Goal: Transaction & Acquisition: Purchase product/service

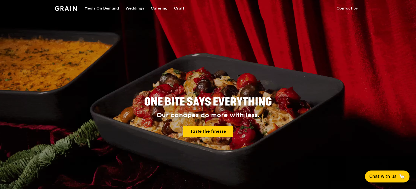
click at [162, 8] on div "Catering" at bounding box center [159, 8] width 17 height 16
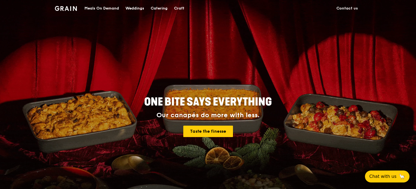
click at [105, 11] on div "Meals On Demand" at bounding box center [101, 8] width 34 height 16
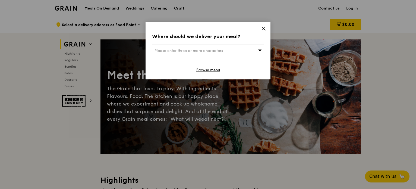
click at [265, 29] on icon at bounding box center [263, 28] width 5 height 5
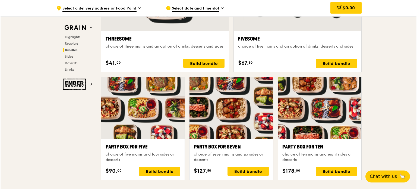
scroll to position [1053, 0]
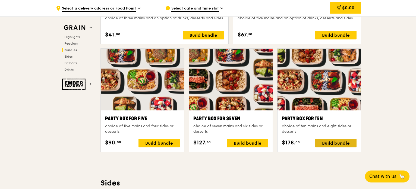
click at [336, 142] on div "Build bundle" at bounding box center [335, 142] width 41 height 9
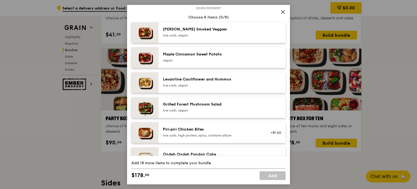
scroll to position [193, 0]
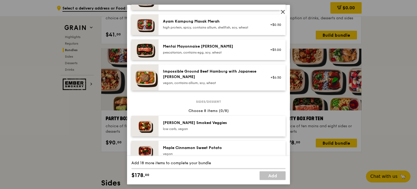
click at [282, 12] on icon at bounding box center [282, 11] width 3 height 3
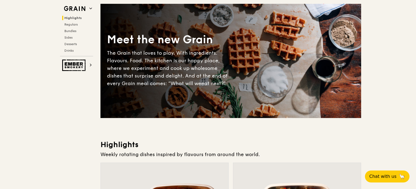
scroll to position [0, 0]
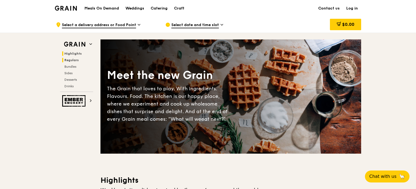
click at [75, 60] on span "Regulars" at bounding box center [71, 60] width 14 height 4
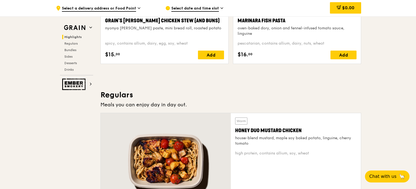
scroll to position [357, 0]
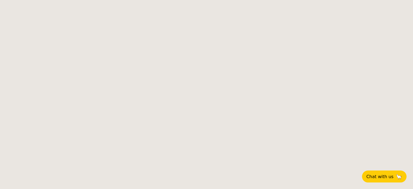
select select
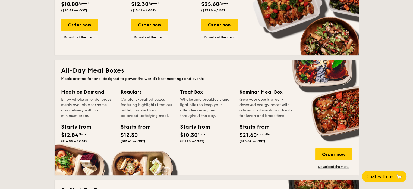
scroll to position [217, 0]
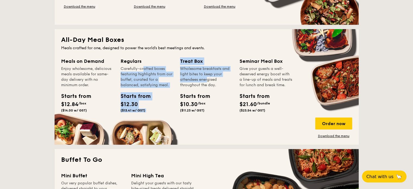
drag, startPoint x: 177, startPoint y: 76, endPoint x: 183, endPoint y: 88, distance: 13.0
click at [192, 82] on div "Meals on Demand Enjoy wholesome, delicious meals available for same-day deliver…" at bounding box center [206, 97] width 291 height 81
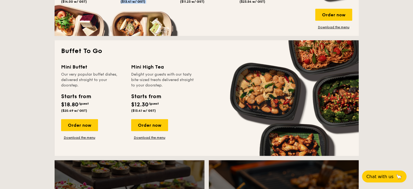
scroll to position [190, 0]
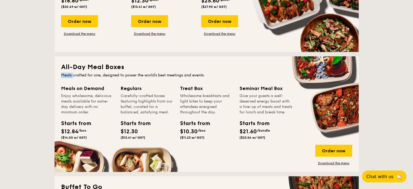
drag, startPoint x: 73, startPoint y: 75, endPoint x: 170, endPoint y: 72, distance: 97.7
click at [170, 72] on div "All-Day Meal Boxes Meals crafted for one, designed to power the world's best me…" at bounding box center [207, 113] width 304 height 115
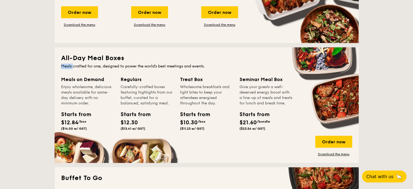
scroll to position [217, 0]
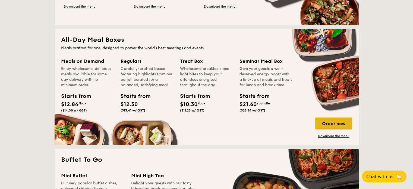
click at [330, 123] on div "Order now" at bounding box center [333, 123] width 37 height 12
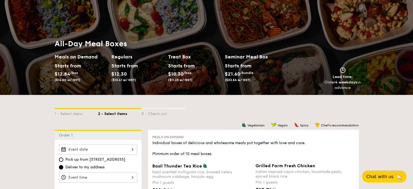
scroll to position [54, 0]
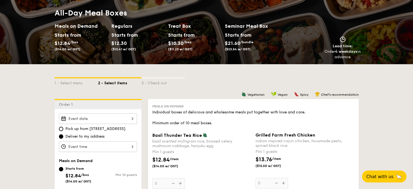
select select
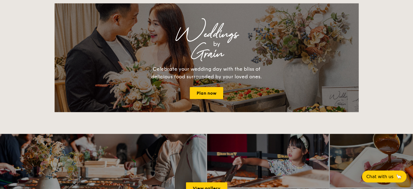
scroll to position [555, 0]
